Goal: Answer question/provide support

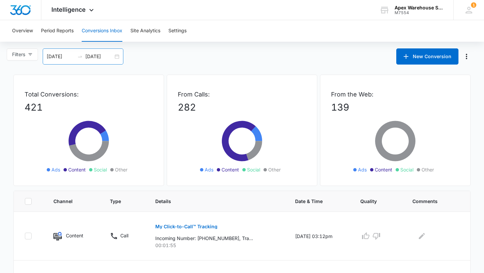
click at [117, 58] on div "[DATE] [DATE]" at bounding box center [83, 56] width 81 height 16
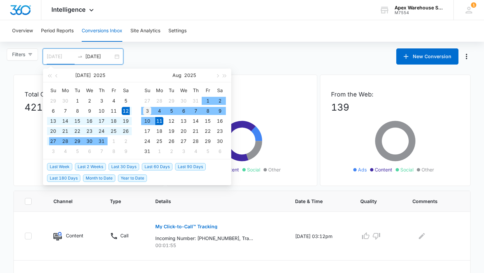
type input "[DATE]"
click at [147, 110] on div "3" at bounding box center [147, 111] width 8 height 8
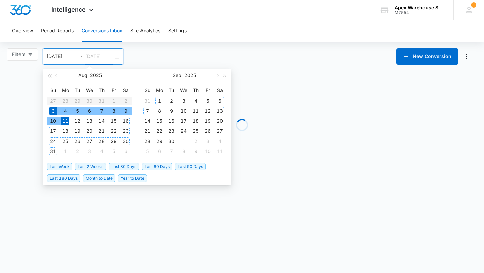
type input "[DATE]"
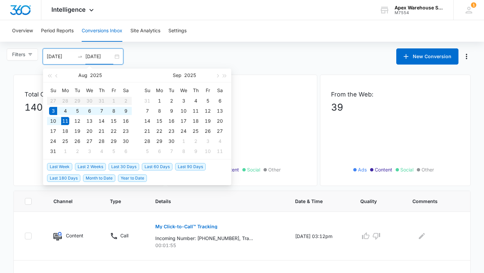
click at [288, 104] on p "101" at bounding box center [242, 107] width 128 height 14
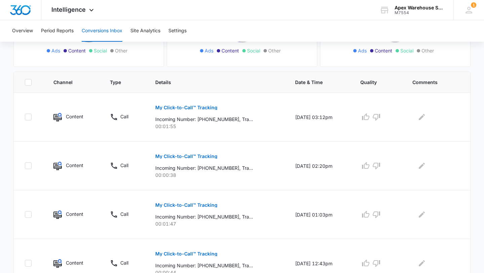
scroll to position [435, 0]
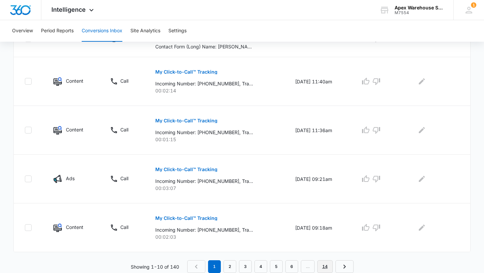
click at [325, 268] on link "14" at bounding box center [324, 266] width 15 height 13
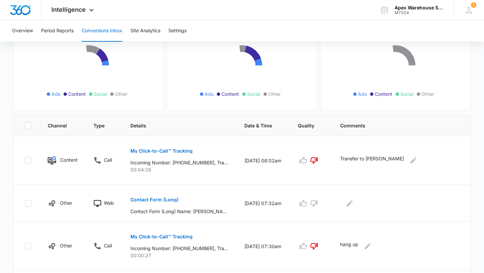
scroll to position [388, 0]
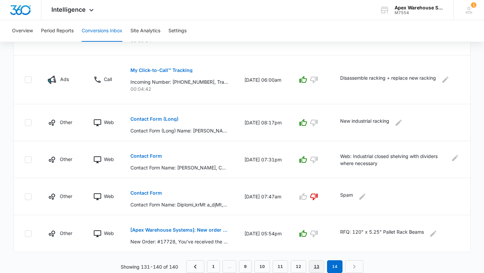
click at [318, 266] on link "13" at bounding box center [316, 266] width 15 height 13
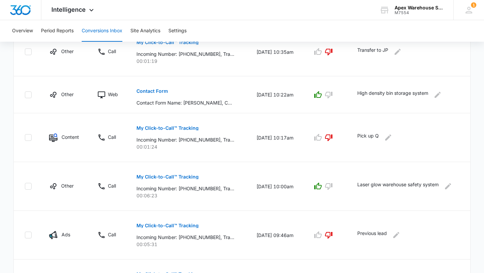
scroll to position [423, 0]
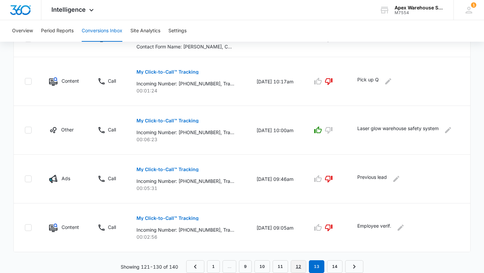
click at [297, 268] on link "12" at bounding box center [298, 266] width 15 height 13
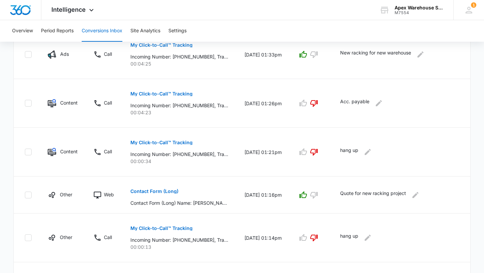
scroll to position [388, 0]
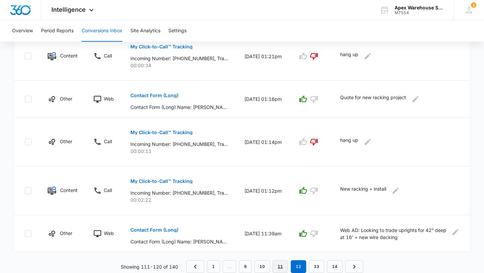
click at [282, 268] on link "11" at bounding box center [279, 266] width 15 height 13
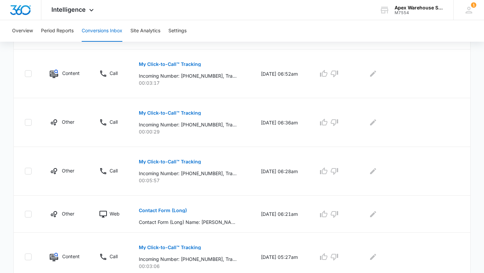
scroll to position [412, 0]
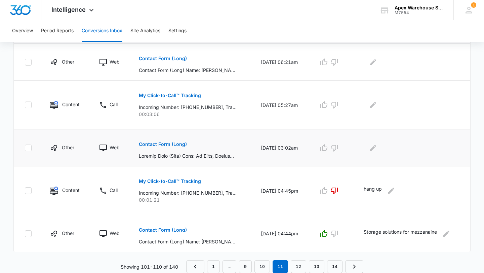
click at [176, 145] on p "Contact Form (Long)" at bounding box center [163, 144] width 48 height 5
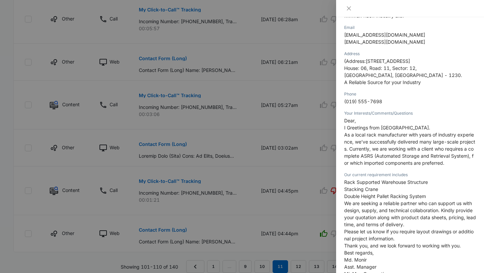
scroll to position [123, 0]
click at [322, 189] on div at bounding box center [242, 136] width 484 height 273
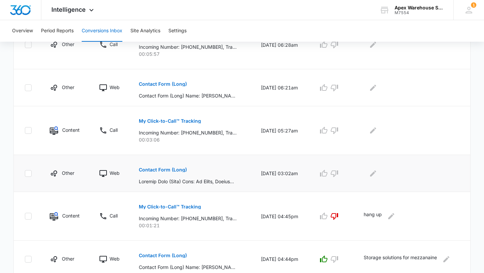
scroll to position [383, 0]
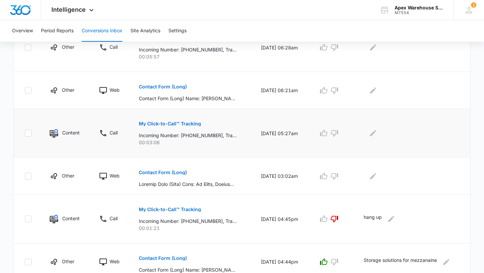
click at [183, 124] on p "My Click-to-Call™ Tracking" at bounding box center [170, 123] width 62 height 5
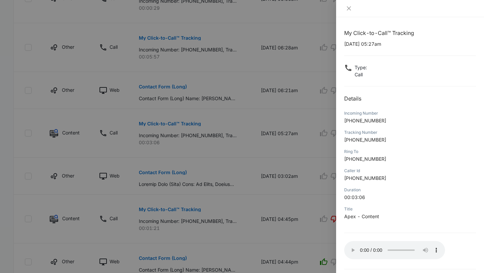
click at [294, 138] on div at bounding box center [242, 136] width 484 height 273
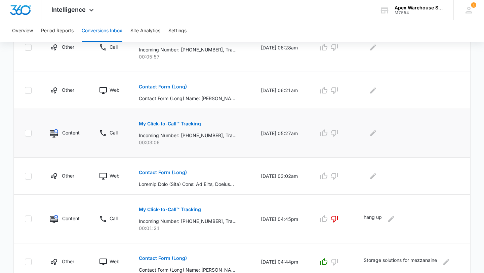
click at [190, 122] on p "My Click-to-Call™ Tracking" at bounding box center [170, 123] width 62 height 5
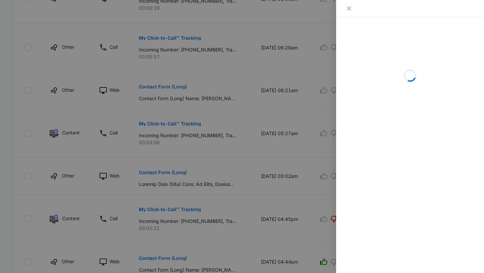
click at [302, 178] on div at bounding box center [242, 136] width 484 height 273
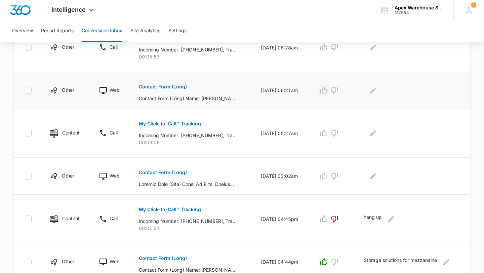
click at [325, 94] on button "button" at bounding box center [323, 90] width 11 height 11
click at [374, 89] on icon "Edit Comments" at bounding box center [373, 90] width 8 height 8
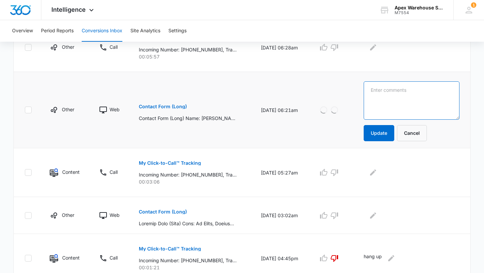
click at [387, 99] on textarea at bounding box center [411, 100] width 96 height 38
paste textarea "Racking design solution + material"
type textarea "Racking design solution + material"
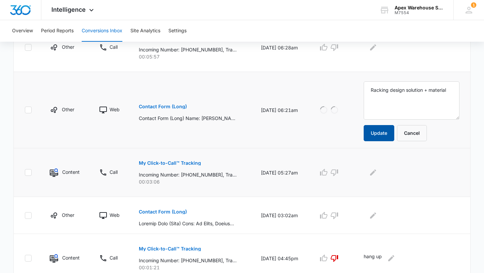
click at [380, 136] on button "Update" at bounding box center [378, 133] width 31 height 16
click at [189, 164] on p "My Click-to-Call™ Tracking" at bounding box center [170, 163] width 62 height 5
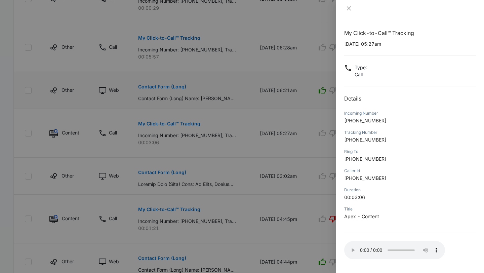
click at [328, 219] on div at bounding box center [242, 136] width 484 height 273
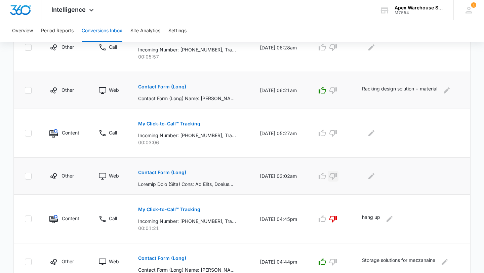
click at [337, 175] on icon "button" at bounding box center [333, 176] width 8 height 8
click at [373, 175] on icon "Edit Comments" at bounding box center [371, 176] width 8 height 8
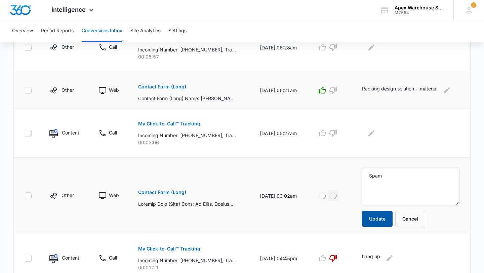
type textarea "Spam"
click at [375, 219] on button "Update" at bounding box center [377, 219] width 31 height 16
click at [337, 133] on icon "button" at bounding box center [333, 133] width 8 height 8
click at [377, 136] on button "Edit Comments" at bounding box center [371, 133] width 11 height 11
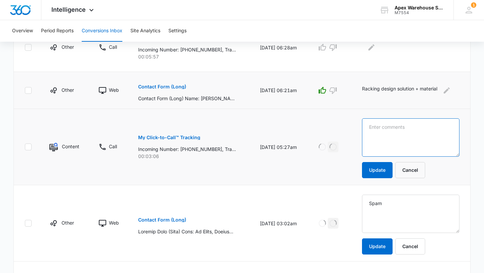
click at [384, 136] on textarea at bounding box center [410, 137] width 97 height 38
type textarea "Acc. payable"
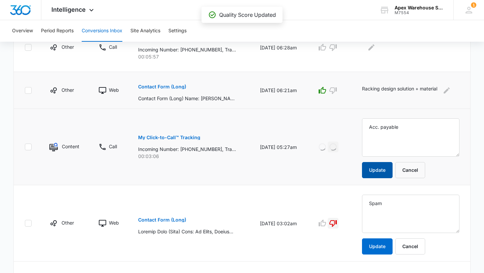
click at [377, 174] on button "Update" at bounding box center [377, 170] width 31 height 16
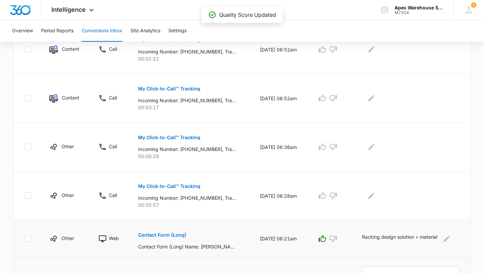
scroll to position [235, 0]
click at [180, 190] on button "My Click-to-Call™ Tracking" at bounding box center [169, 186] width 62 height 16
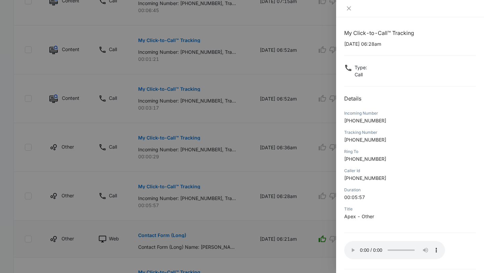
click at [449, 155] on div "Ring To [PHONE_NUMBER]" at bounding box center [410, 157] width 132 height 19
click at [269, 193] on div at bounding box center [242, 136] width 484 height 273
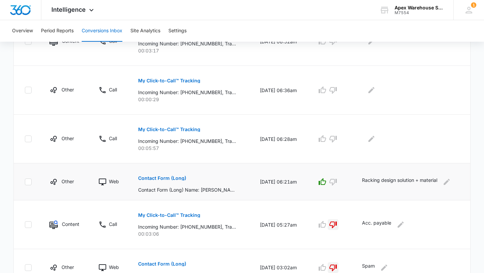
scroll to position [275, 0]
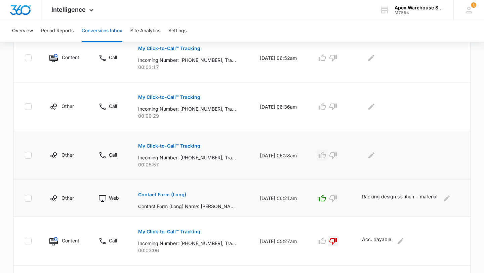
click at [325, 159] on icon "button" at bounding box center [322, 155] width 8 height 8
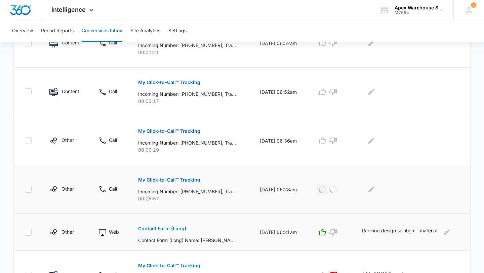
scroll to position [241, 0]
click at [373, 188] on icon "Edit Comments" at bounding box center [371, 189] width 8 height 8
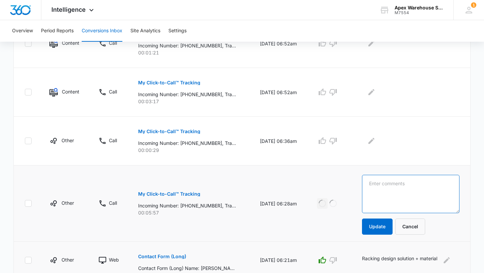
click at [378, 188] on textarea at bounding box center [410, 194] width 97 height 38
paste textarea "New cantilever racking: 2k lb arms, 50 ft min."
type textarea "New cantilever racking: 2k lb arms, 50 ft min."
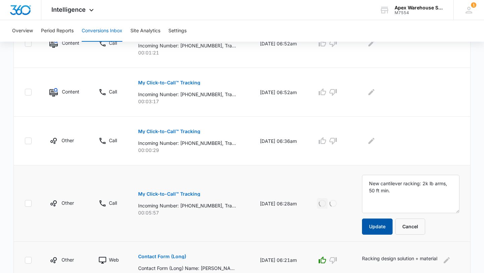
click at [383, 231] on button "Update" at bounding box center [377, 226] width 31 height 16
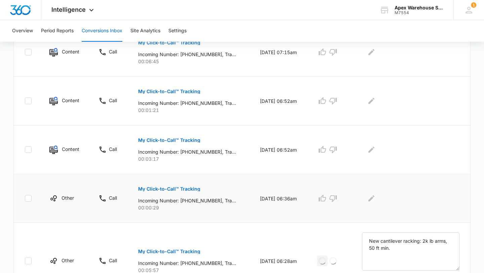
click at [190, 190] on p "My Click-to-Call™ Tracking" at bounding box center [169, 188] width 62 height 5
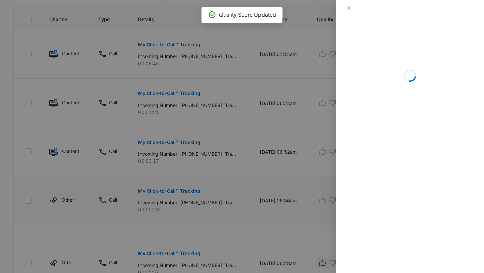
scroll to position [171, 0]
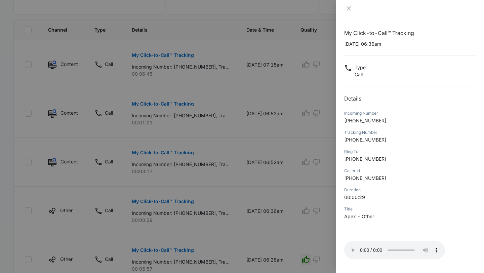
click at [328, 240] on div at bounding box center [242, 136] width 484 height 273
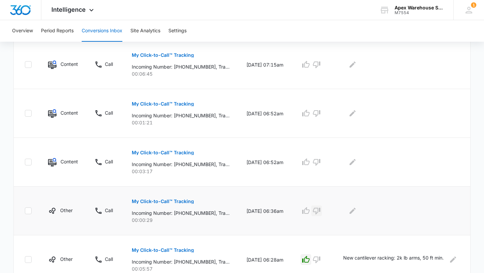
click at [322, 215] on button "button" at bounding box center [316, 210] width 11 height 11
click at [358, 215] on button "Edit Comments" at bounding box center [352, 210] width 11 height 11
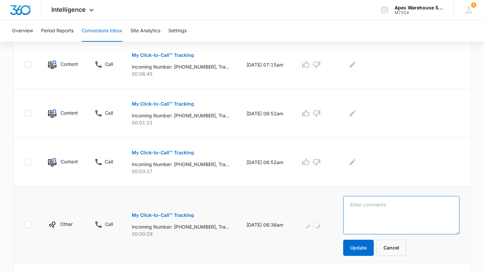
click at [372, 215] on textarea at bounding box center [401, 215] width 116 height 38
type textarea "Hang up"
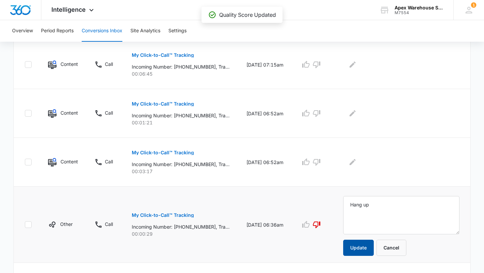
click at [366, 247] on button "Update" at bounding box center [358, 248] width 31 height 16
click at [177, 153] on p "My Click-to-Call™ Tracking" at bounding box center [163, 152] width 62 height 5
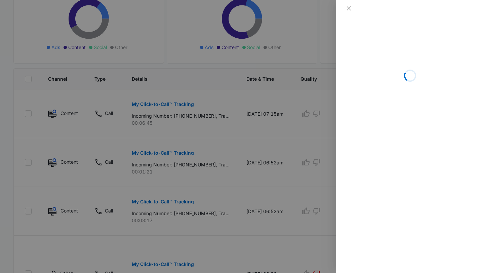
scroll to position [131, 0]
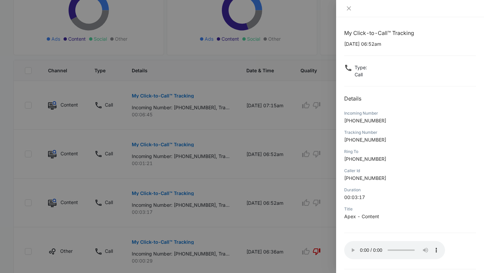
click at [299, 222] on div at bounding box center [242, 136] width 484 height 273
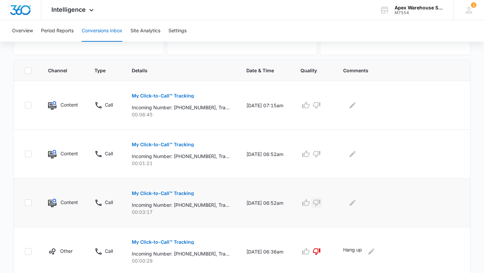
click at [320, 206] on icon "button" at bounding box center [316, 203] width 8 height 8
click at [356, 206] on icon "Edit Comments" at bounding box center [352, 203] width 8 height 8
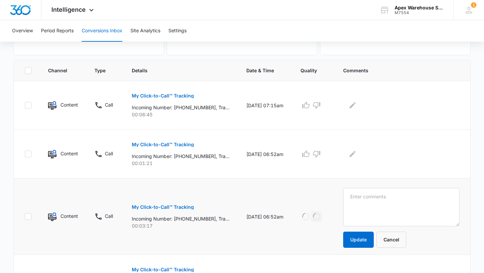
click at [365, 206] on textarea at bounding box center [401, 207] width 116 height 38
type textarea "Acc. payable"
click at [364, 243] on button "Update" at bounding box center [358, 239] width 31 height 16
click at [186, 143] on p "My Click-to-Call™ Tracking" at bounding box center [163, 144] width 62 height 5
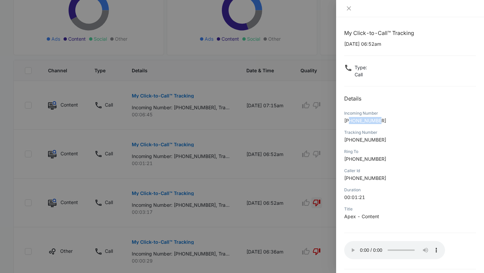
drag, startPoint x: 350, startPoint y: 121, endPoint x: 399, endPoint y: 124, distance: 49.1
click at [399, 124] on p "[PHONE_NUMBER]" at bounding box center [410, 120] width 132 height 7
copy span "7868567659"
click at [330, 196] on div at bounding box center [242, 136] width 484 height 273
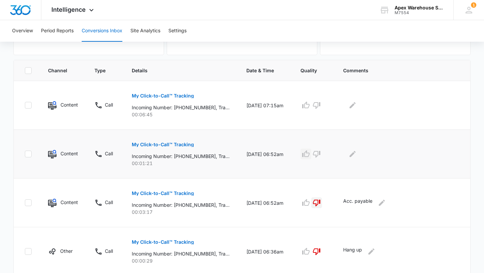
click at [310, 154] on icon "button" at bounding box center [306, 154] width 8 height 8
click at [320, 108] on icon "button" at bounding box center [316, 105] width 7 height 7
click at [356, 109] on icon "Edit Comments" at bounding box center [352, 105] width 8 height 8
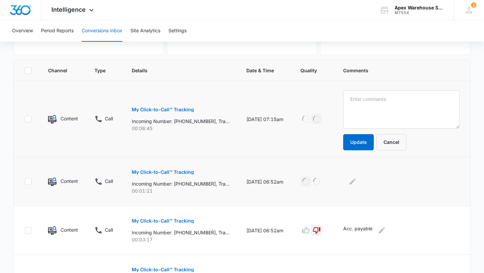
click at [370, 110] on textarea at bounding box center [401, 109] width 116 height 38
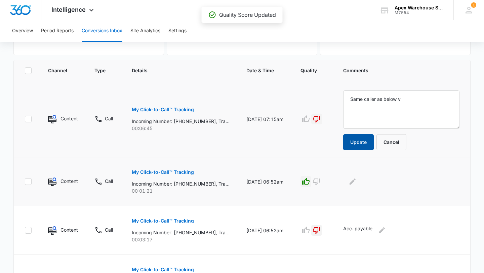
type textarea "Same caller as below v"
click at [357, 143] on button "Update" at bounding box center [358, 142] width 31 height 16
click at [356, 184] on icon "Edit Comments" at bounding box center [352, 181] width 8 height 8
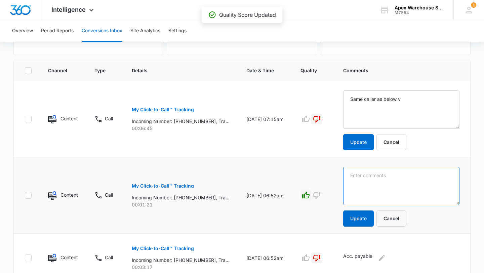
click at [360, 129] on textarea at bounding box center [401, 109] width 116 height 38
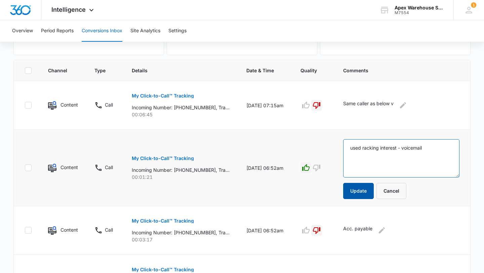
type textarea "used racking interest - voicemail"
click at [368, 192] on button "Update" at bounding box center [358, 191] width 31 height 16
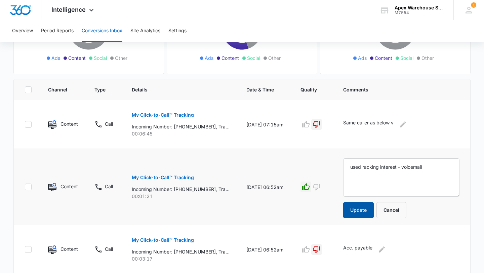
scroll to position [89, 0]
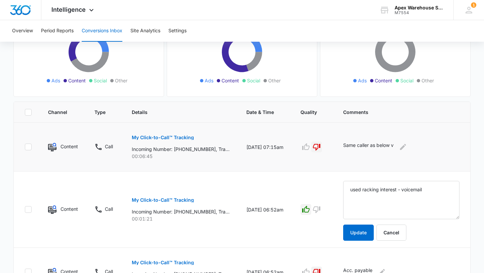
click at [189, 138] on p "My Click-to-Call™ Tracking" at bounding box center [163, 137] width 62 height 5
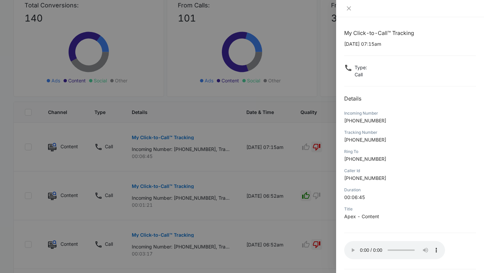
click at [284, 223] on div at bounding box center [242, 136] width 484 height 273
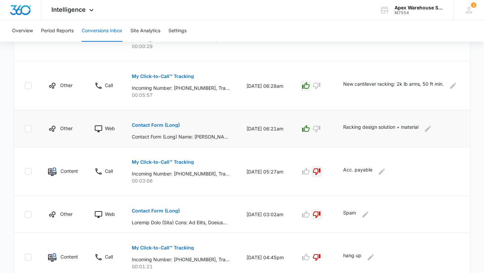
scroll to position [412, 0]
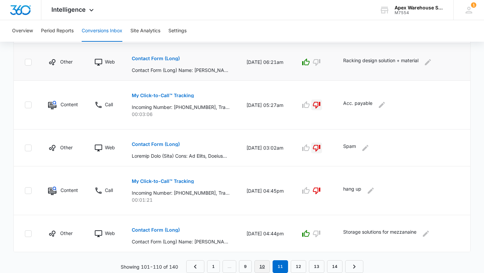
click at [262, 265] on link "10" at bounding box center [261, 266] width 15 height 13
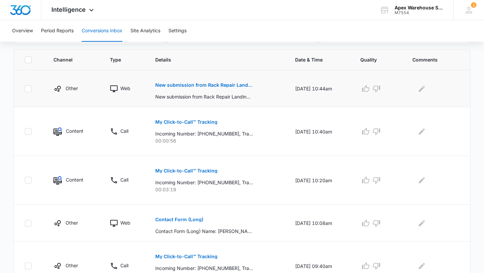
scroll to position [423, 0]
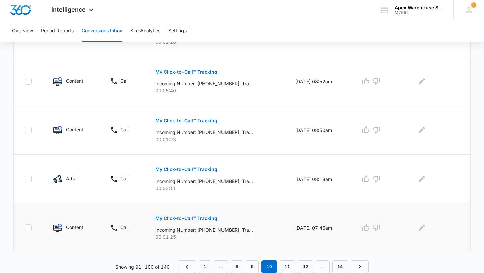
click at [201, 217] on p "My Click-to-Call™ Tracking" at bounding box center [186, 218] width 62 height 5
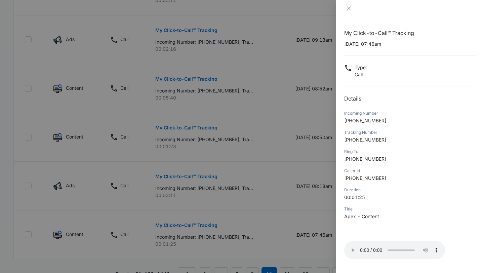
scroll to position [443, 0]
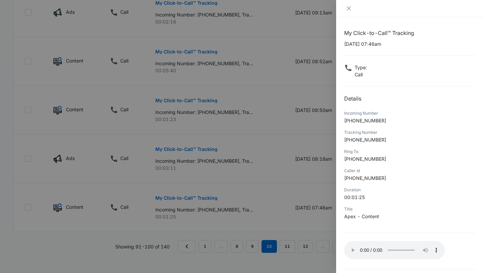
click at [316, 208] on div at bounding box center [242, 136] width 484 height 273
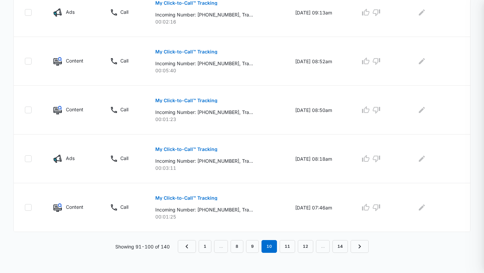
scroll to position [423, 0]
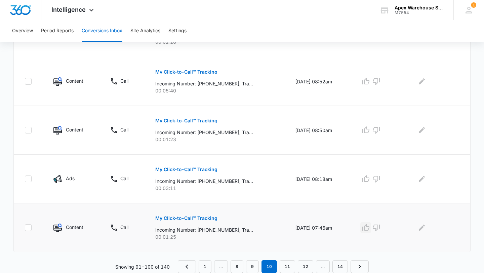
click at [370, 227] on icon "button" at bounding box center [365, 227] width 8 height 8
click at [422, 228] on icon "Edit Comments" at bounding box center [422, 227] width 6 height 6
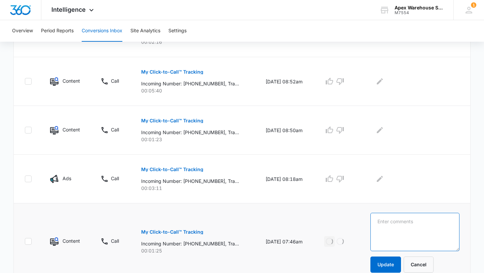
click at [425, 228] on textarea at bounding box center [414, 232] width 89 height 38
paste textarea "Wire guidance system interest"
type textarea "Wire guidance system interest"
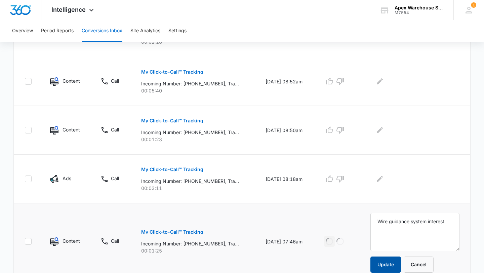
click at [393, 264] on button "Update" at bounding box center [385, 264] width 31 height 16
click at [188, 167] on p "My Click-to-Call™ Tracking" at bounding box center [172, 169] width 62 height 5
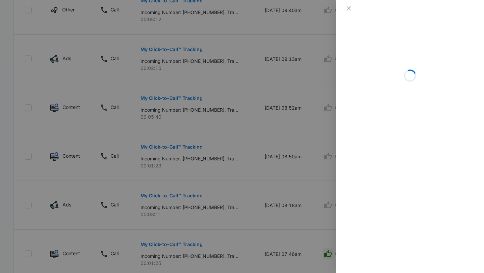
scroll to position [443, 0]
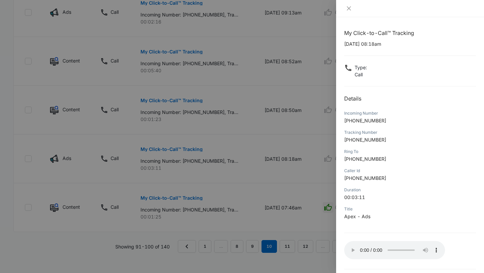
click at [320, 196] on div at bounding box center [242, 136] width 484 height 273
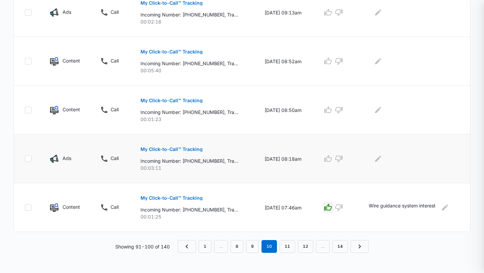
scroll to position [423, 0]
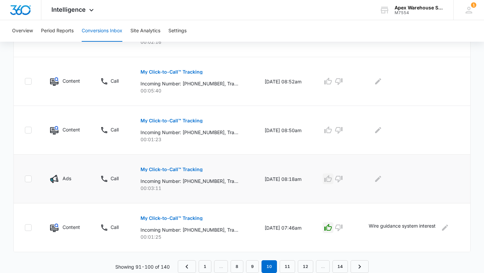
click at [331, 176] on icon "button" at bounding box center [328, 179] width 8 height 8
click at [380, 179] on icon "Edit Comments" at bounding box center [378, 179] width 6 height 6
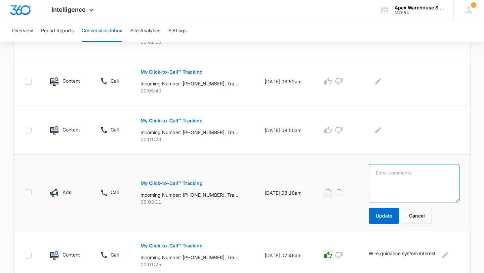
click at [388, 180] on textarea at bounding box center [414, 183] width 91 height 38
paste textarea "Looking to sell racking: 70,000 sq ft warehouse worth"
type textarea "Looking to sell racking: 70,000 sq ft warehouse worth"
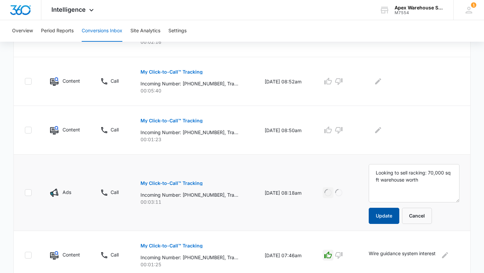
click at [387, 214] on button "Update" at bounding box center [384, 216] width 31 height 16
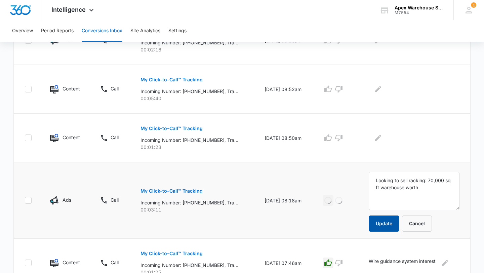
scroll to position [376, 0]
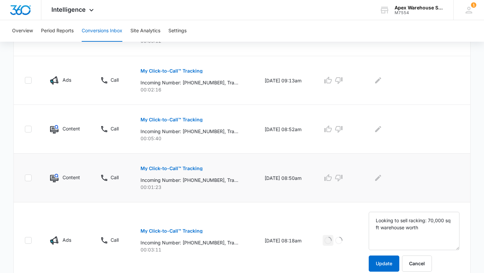
click at [189, 167] on p "My Click-to-Call™ Tracking" at bounding box center [171, 168] width 62 height 5
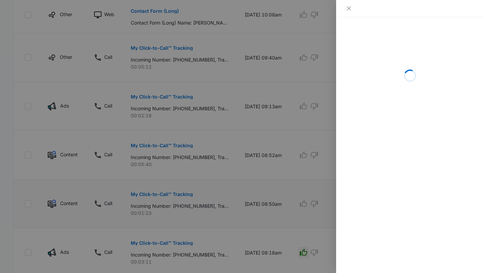
scroll to position [443, 0]
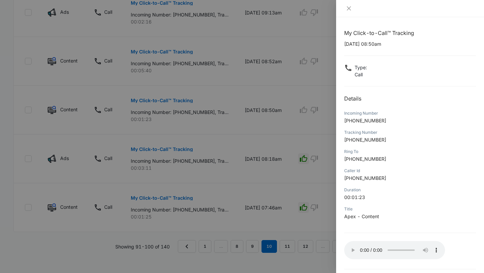
click at [307, 203] on div at bounding box center [242, 136] width 484 height 273
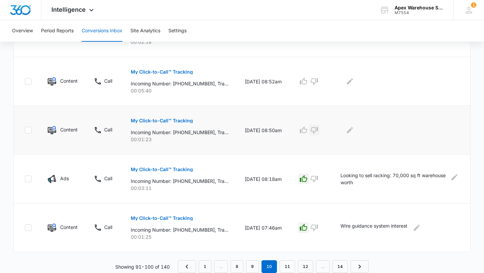
click at [318, 128] on icon "button" at bounding box center [314, 130] width 8 height 8
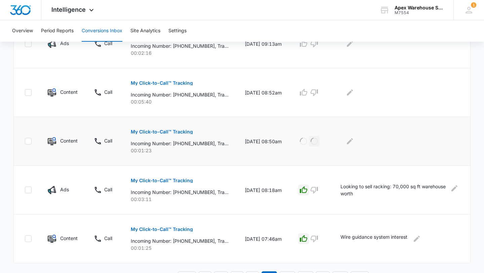
scroll to position [405, 0]
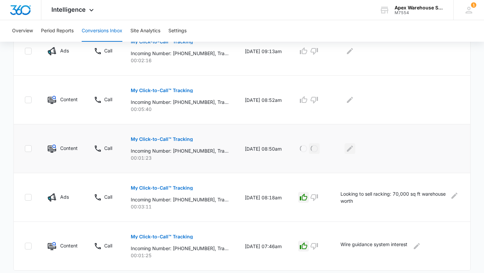
click at [354, 152] on icon "Edit Comments" at bounding box center [350, 148] width 8 height 8
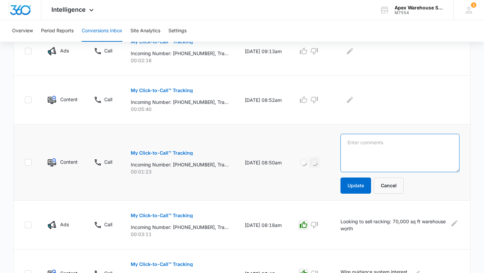
drag, startPoint x: 360, startPoint y: 152, endPoint x: 367, endPoint y: 157, distance: 9.6
click at [367, 157] on textarea at bounding box center [399, 153] width 119 height 38
type textarea "Fabricator Solicitor"
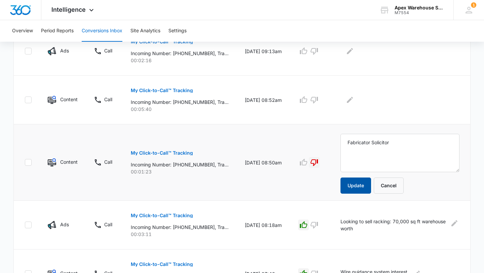
click at [362, 191] on button "Update" at bounding box center [355, 185] width 31 height 16
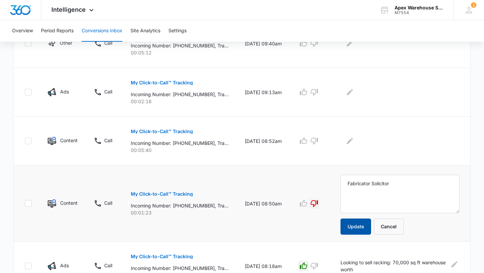
scroll to position [363, 0]
click at [188, 129] on p "My Click-to-Call™ Tracking" at bounding box center [162, 131] width 62 height 5
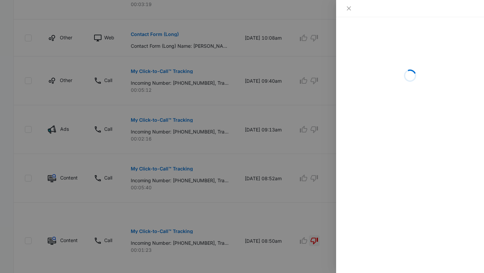
scroll to position [327, 0]
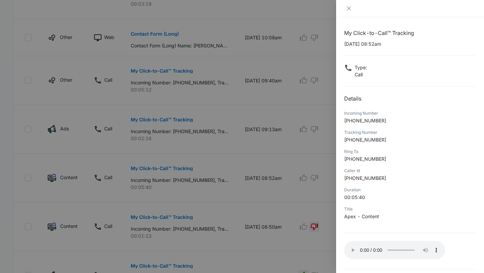
click at [316, 196] on div at bounding box center [242, 136] width 484 height 273
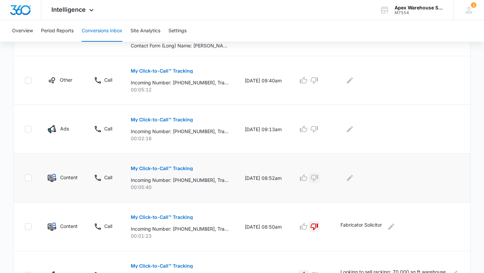
click at [318, 181] on icon "button" at bounding box center [314, 178] width 8 height 8
click at [354, 181] on icon "Edit Comments" at bounding box center [350, 178] width 8 height 8
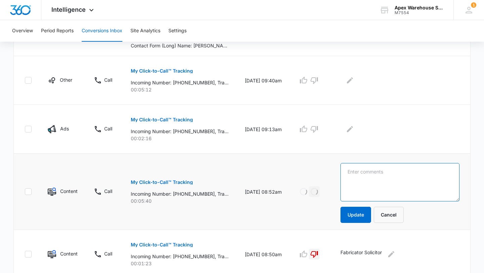
click at [361, 181] on textarea at bounding box center [399, 182] width 119 height 38
type textarea "Acc. payable"
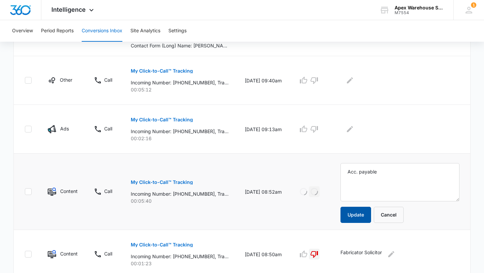
click at [366, 218] on button "Update" at bounding box center [355, 215] width 31 height 16
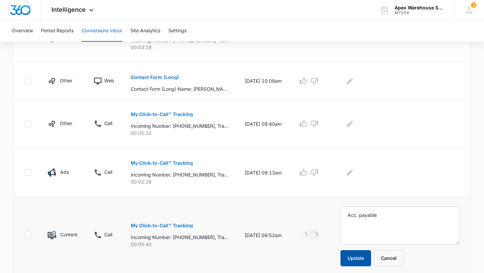
scroll to position [283, 0]
click at [186, 160] on button "My Click-to-Call™ Tracking" at bounding box center [162, 163] width 62 height 16
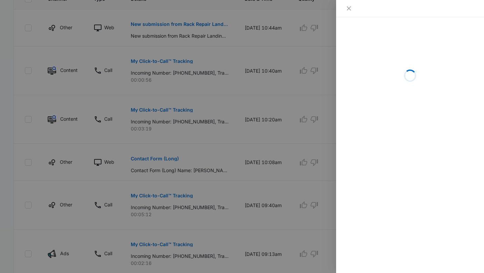
scroll to position [205, 0]
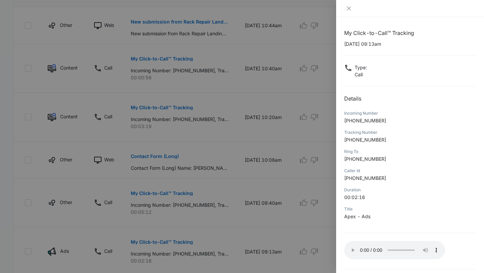
click at [255, 154] on div at bounding box center [242, 136] width 484 height 273
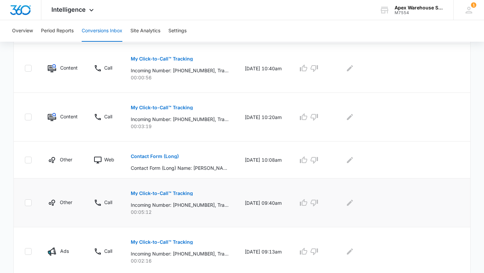
scroll to position [294, 0]
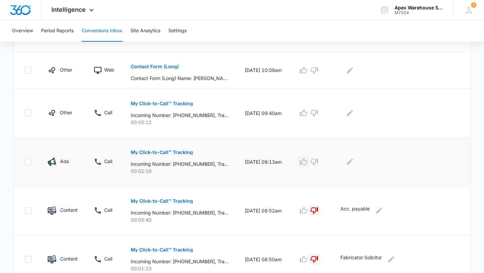
click at [307, 163] on icon "button" at bounding box center [303, 162] width 8 height 8
click at [355, 166] on button "Edit Comments" at bounding box center [349, 161] width 11 height 11
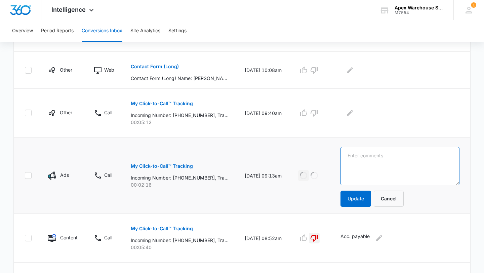
click at [365, 166] on textarea at bounding box center [399, 166] width 119 height 38
paste textarea "New racking: 240" uprights (102), wire decking 42 x 46"
type textarea "New racking: 240" uprights (102), wire decking 42 x 46"
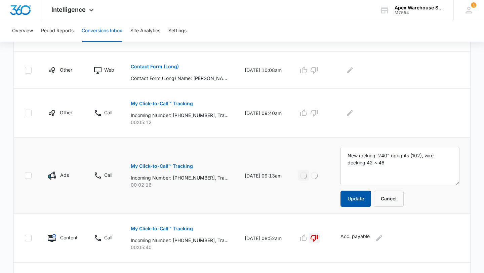
click at [366, 197] on button "Update" at bounding box center [355, 198] width 31 height 16
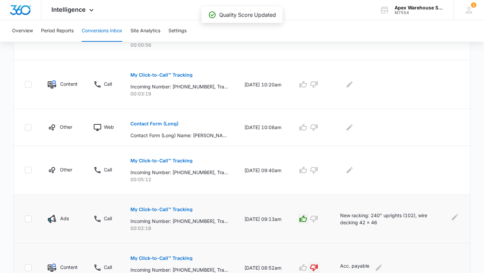
scroll to position [238, 0]
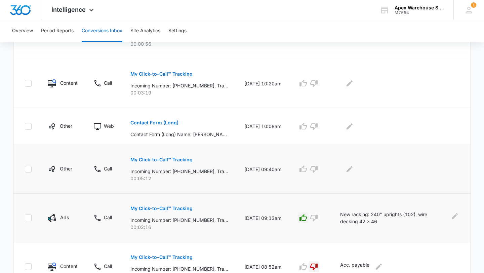
click at [166, 159] on p "My Click-to-Call™ Tracking" at bounding box center [161, 159] width 62 height 5
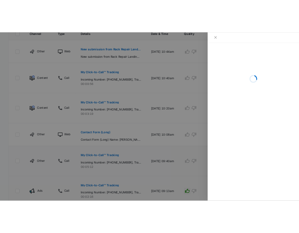
scroll to position [200, 0]
